Goal: Task Accomplishment & Management: Manage account settings

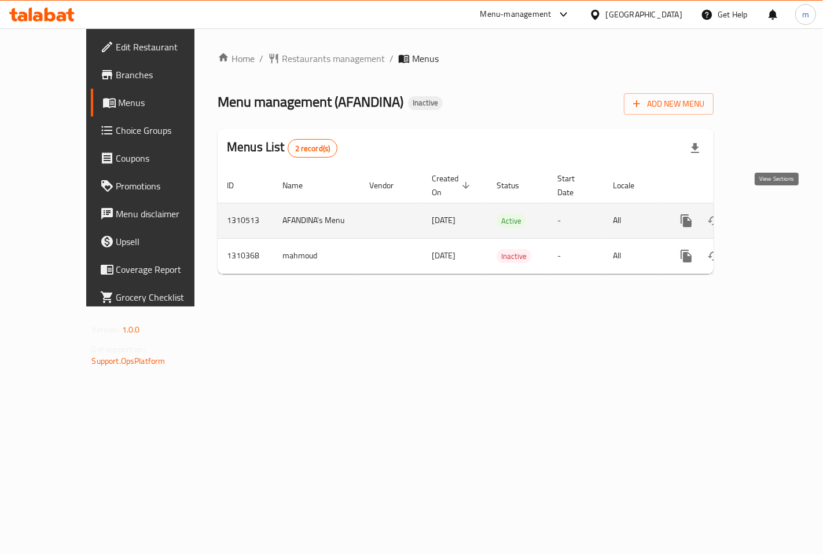
click at [777, 214] on icon "enhanced table" at bounding box center [770, 221] width 14 height 14
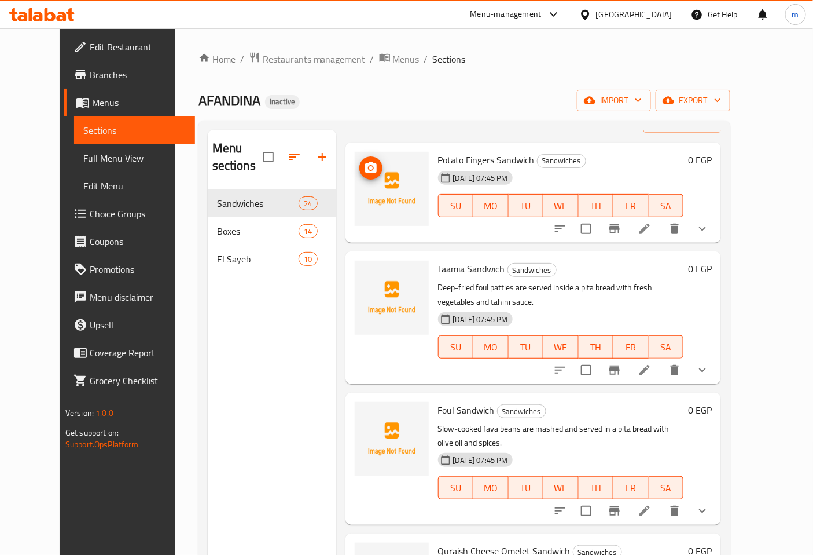
scroll to position [64, 0]
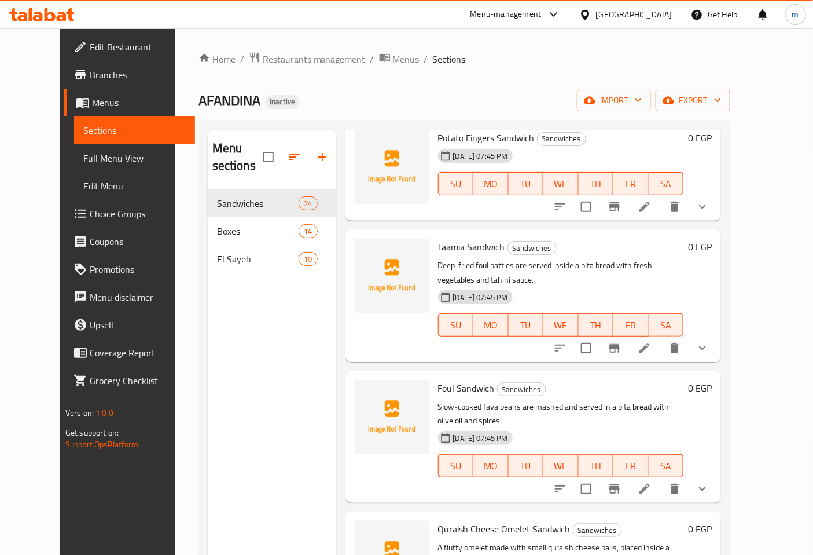
drag, startPoint x: 93, startPoint y: 145, endPoint x: 114, endPoint y: 170, distance: 32.4
click at [91, 146] on link "Full Menu View" at bounding box center [135, 158] width 122 height 28
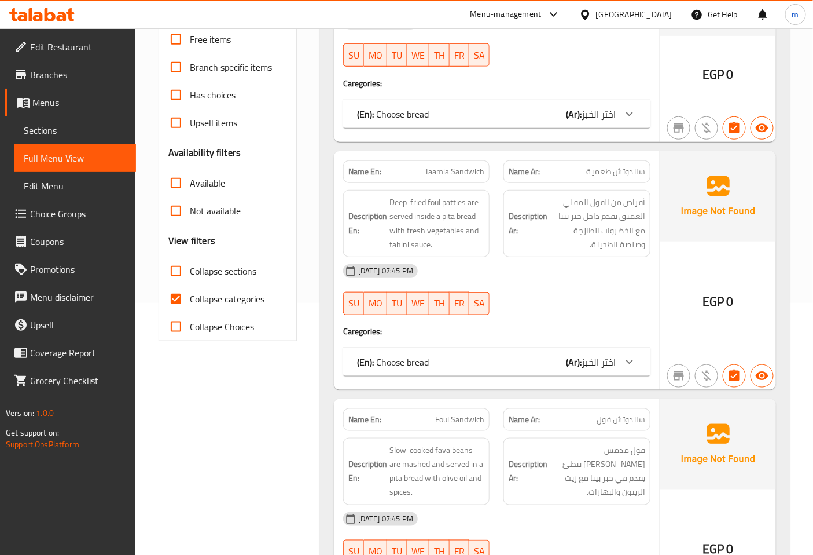
scroll to position [257, 0]
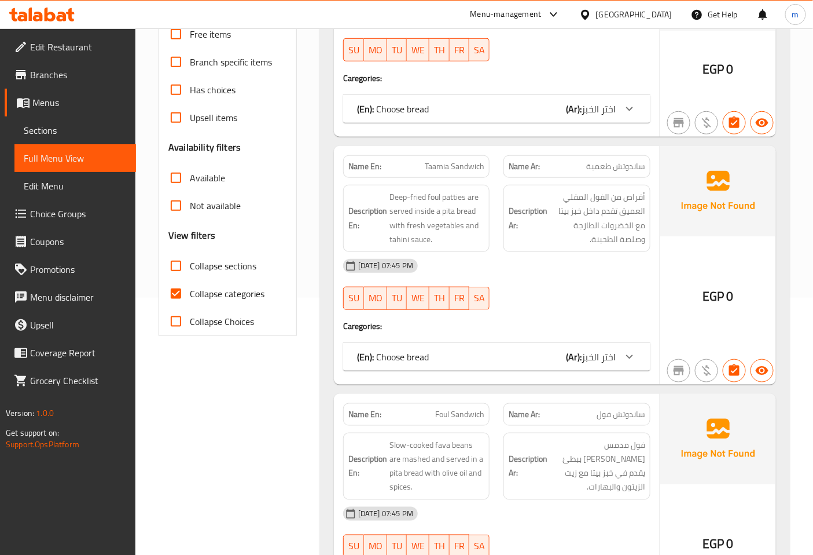
click at [175, 291] on input "Collapse categories" at bounding box center [176, 294] width 28 height 28
checkbox input "false"
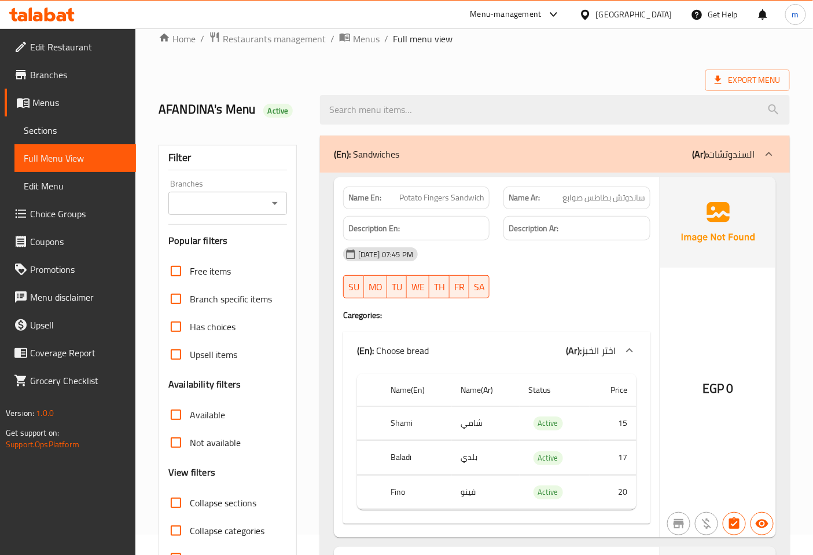
scroll to position [0, 0]
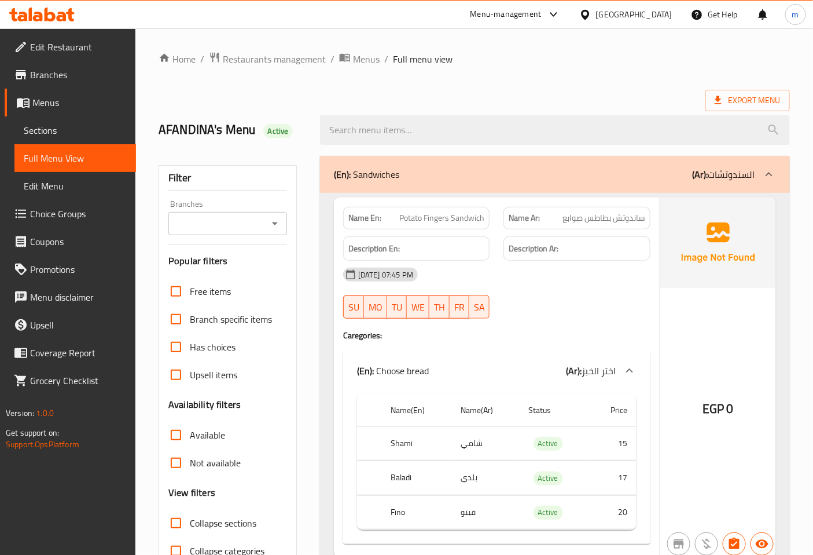
click at [43, 129] on span "Sections" at bounding box center [75, 130] width 103 height 14
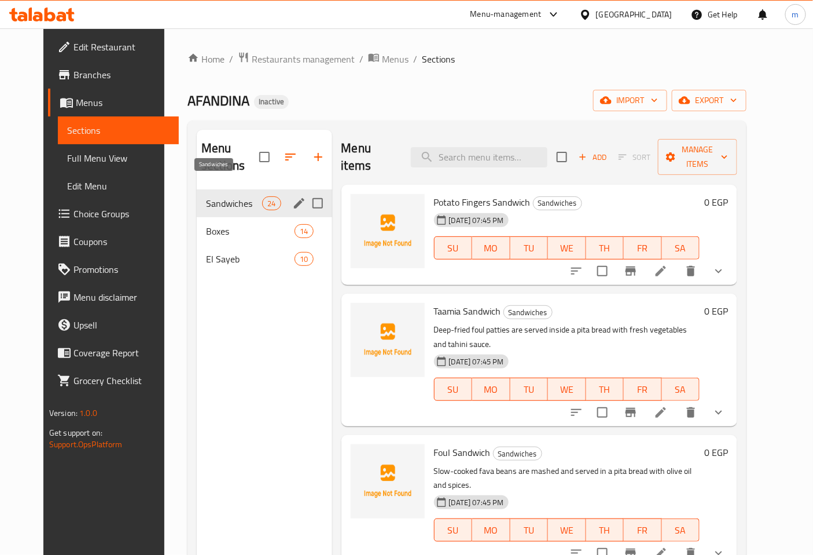
click at [230, 196] on span "Sandwiches" at bounding box center [234, 203] width 56 height 14
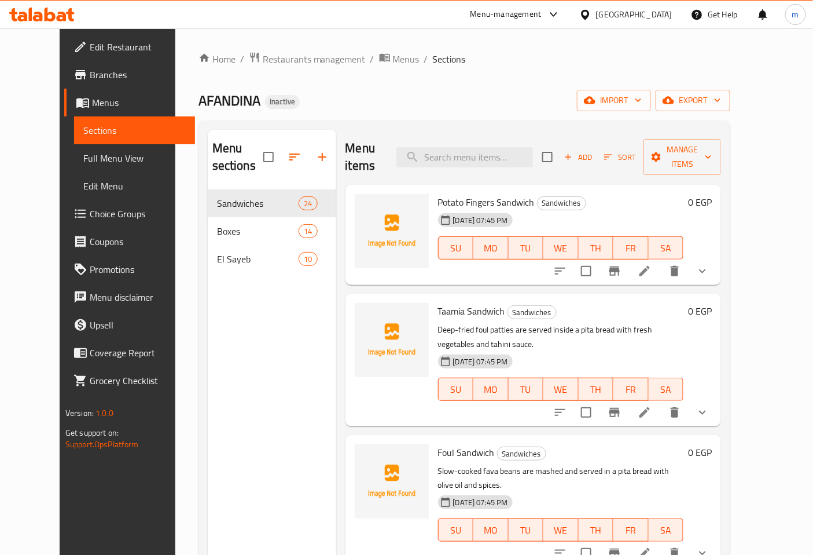
click at [468, 193] on span "Potato Fingers Sandwich" at bounding box center [486, 201] width 97 height 17
click at [445, 193] on span "Potato Fingers Sandwich" at bounding box center [486, 201] width 97 height 17
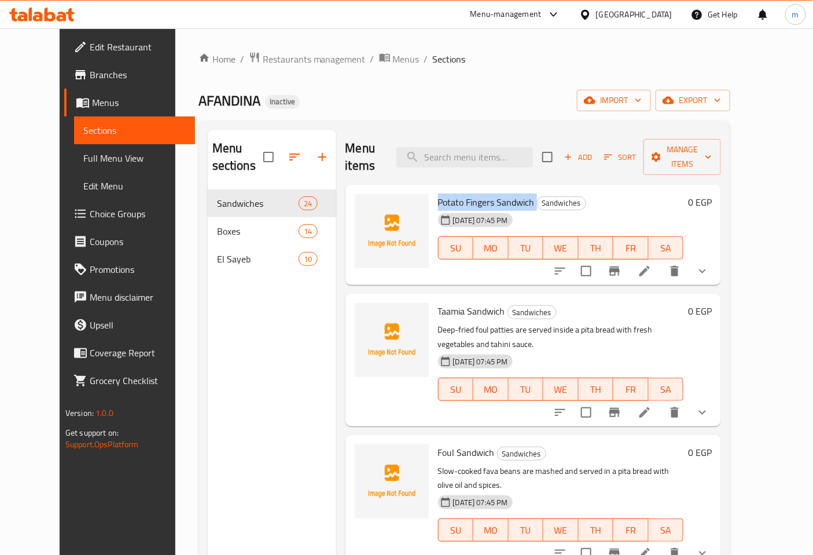
click at [445, 193] on span "Potato Fingers Sandwich" at bounding box center [486, 201] width 97 height 17
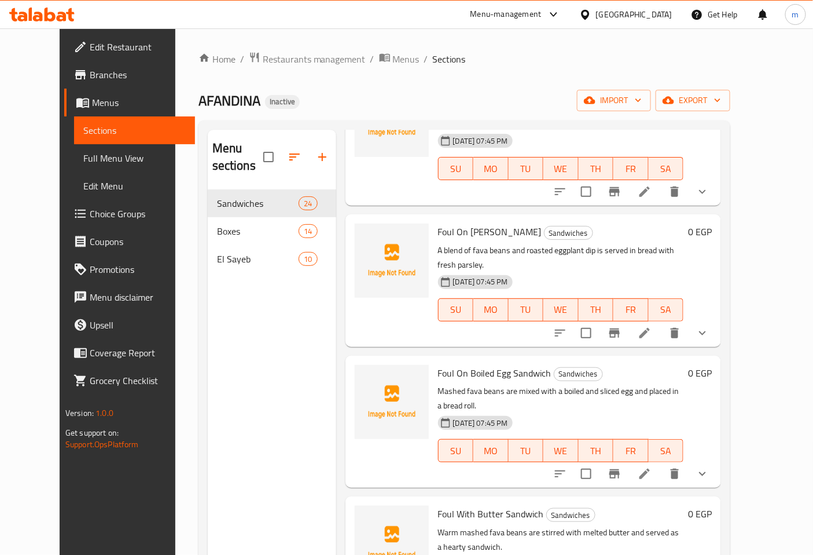
scroll to position [257, 0]
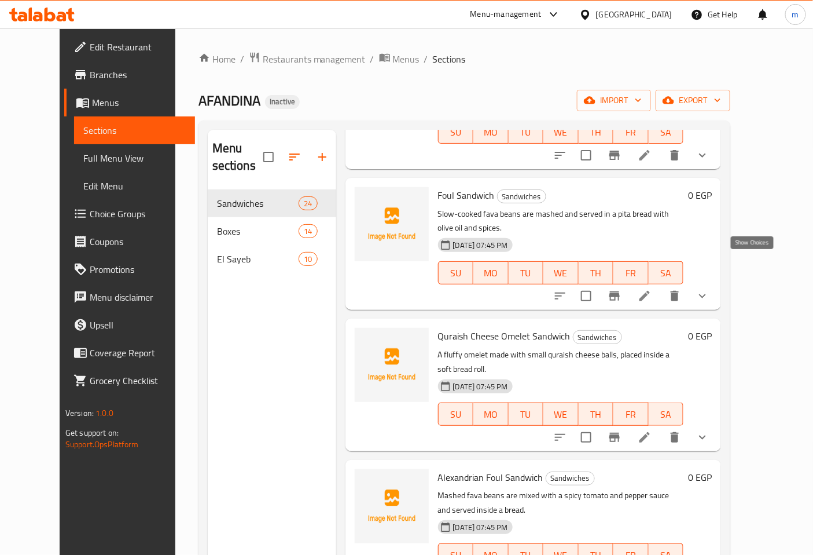
click at [706, 294] on icon "show more" at bounding box center [702, 296] width 7 height 4
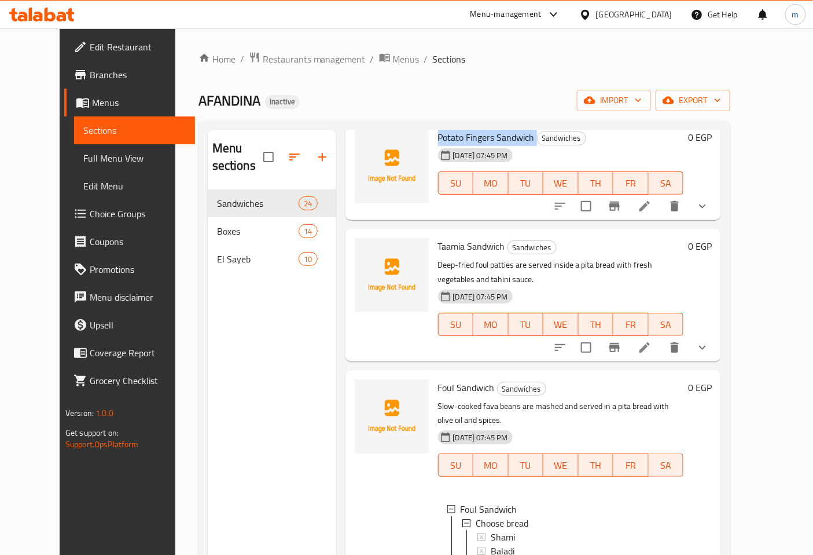
scroll to position [64, 0]
click at [710, 341] on icon "show more" at bounding box center [703, 348] width 14 height 14
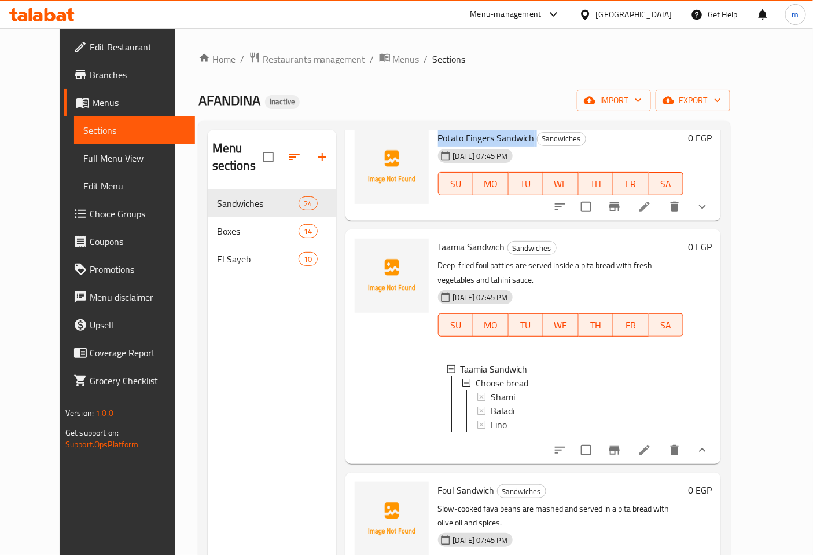
scroll to position [0, 0]
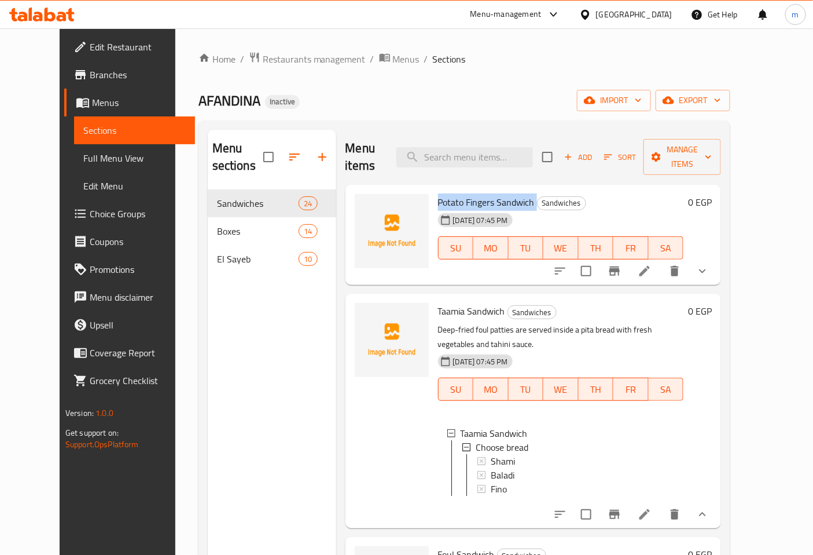
click at [710, 264] on icon "show more" at bounding box center [703, 271] width 14 height 14
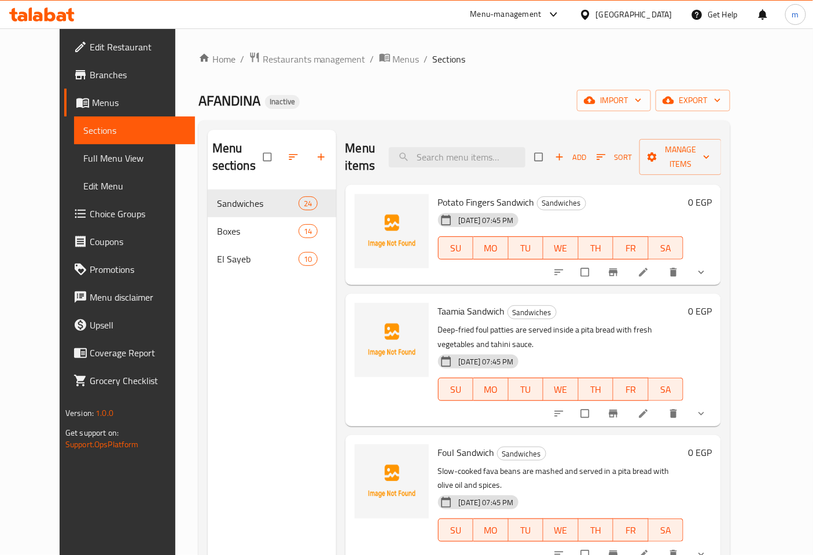
click at [83, 128] on span "Sections" at bounding box center [134, 130] width 103 height 14
click at [92, 102] on span "Menus" at bounding box center [139, 103] width 94 height 14
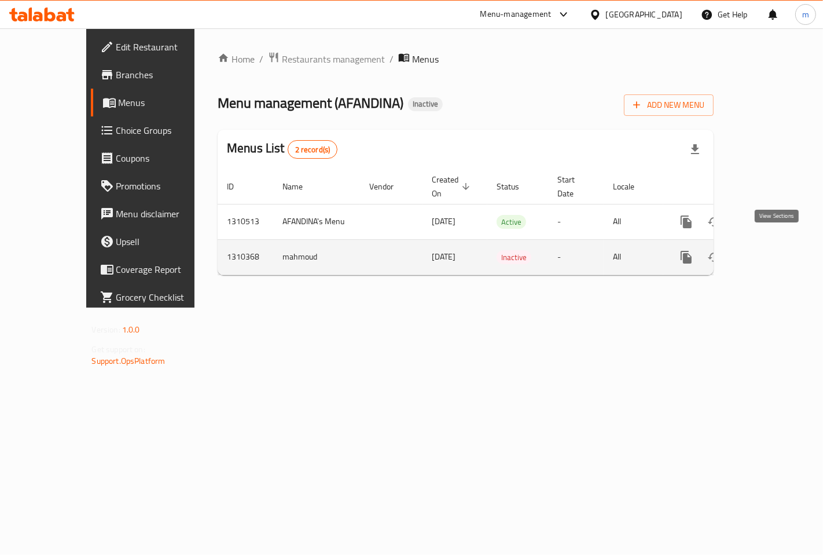
click at [777, 250] on icon "enhanced table" at bounding box center [770, 257] width 14 height 14
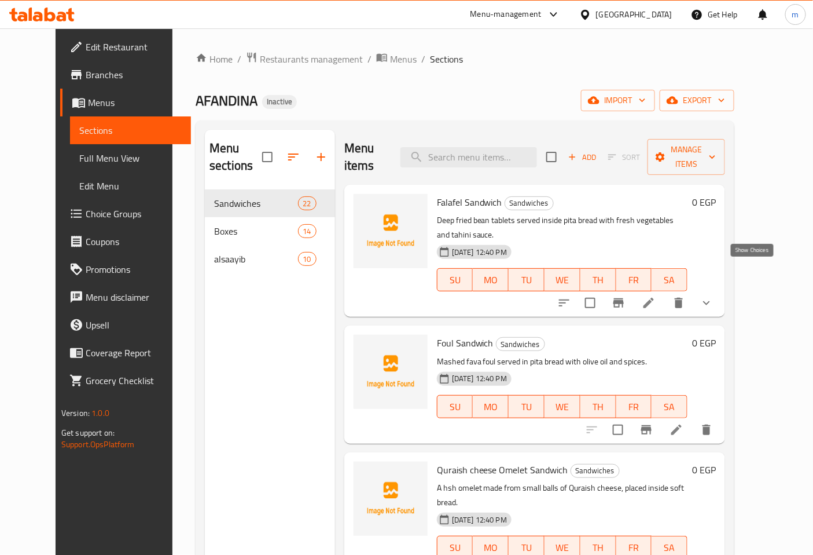
click at [714, 296] on icon "show more" at bounding box center [707, 303] width 14 height 14
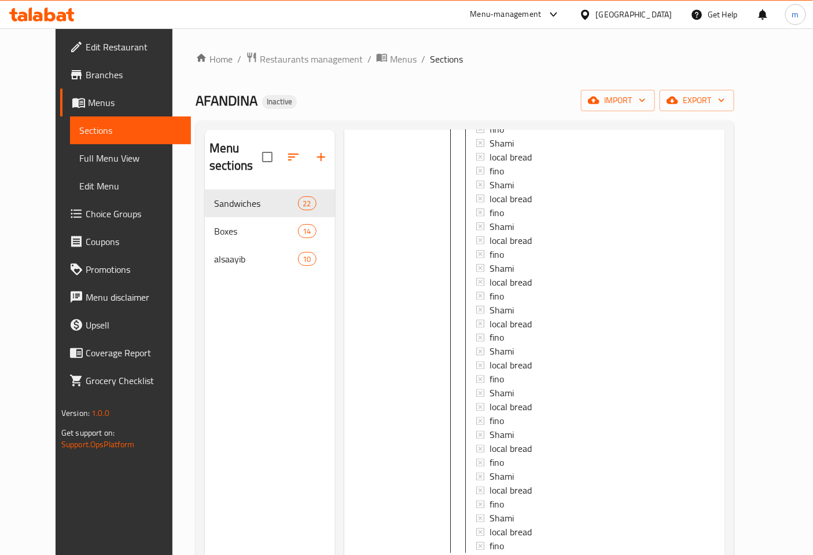
scroll to position [1029, 0]
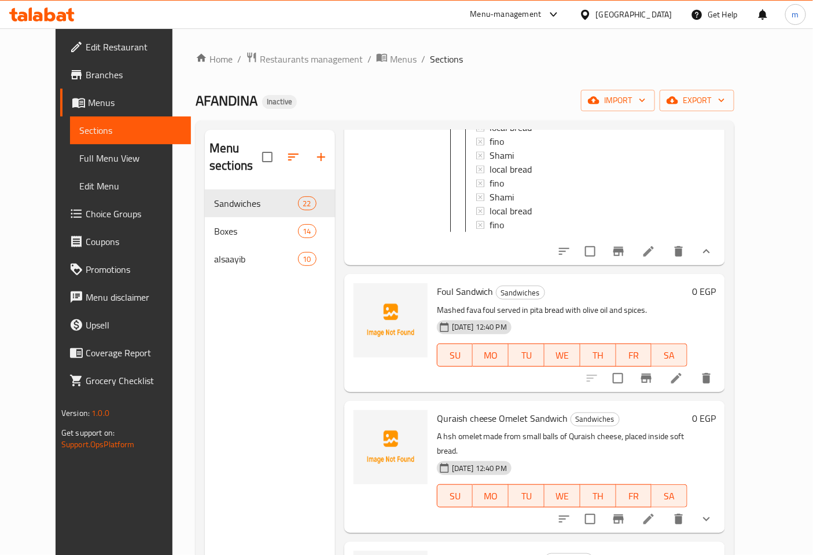
click at [714, 244] on icon "show more" at bounding box center [707, 251] width 14 height 14
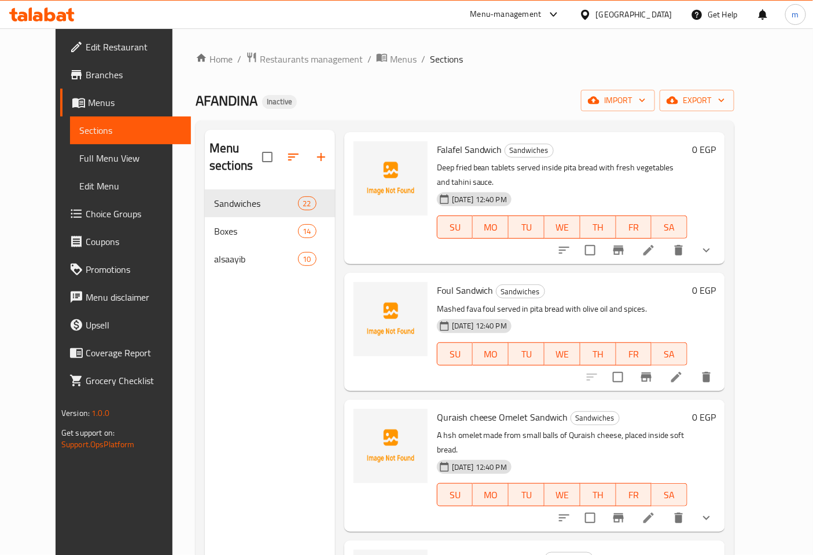
scroll to position [0, 0]
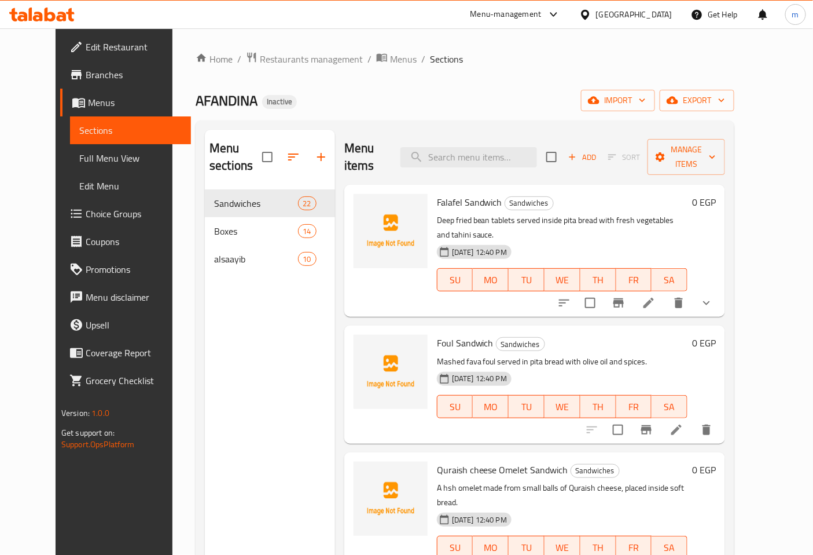
click at [64, 16] on icon at bounding box center [62, 17] width 10 height 10
